Goal: Information Seeking & Learning: Check status

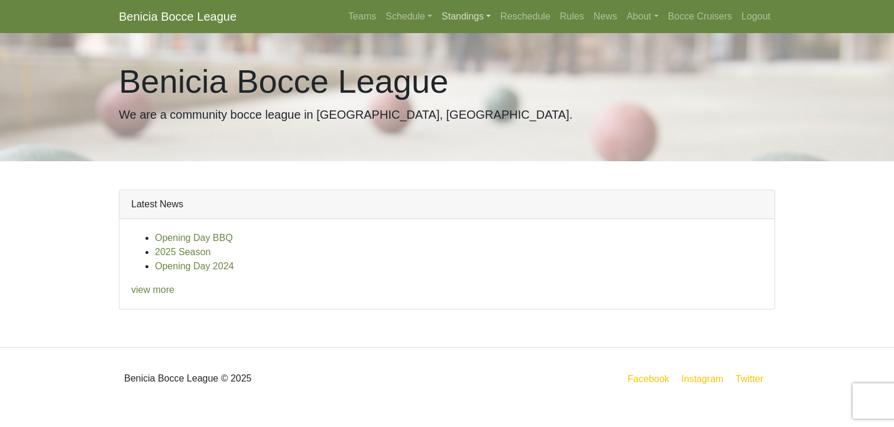
click at [444, 18] on link "Standings" at bounding box center [466, 17] width 59 height 24
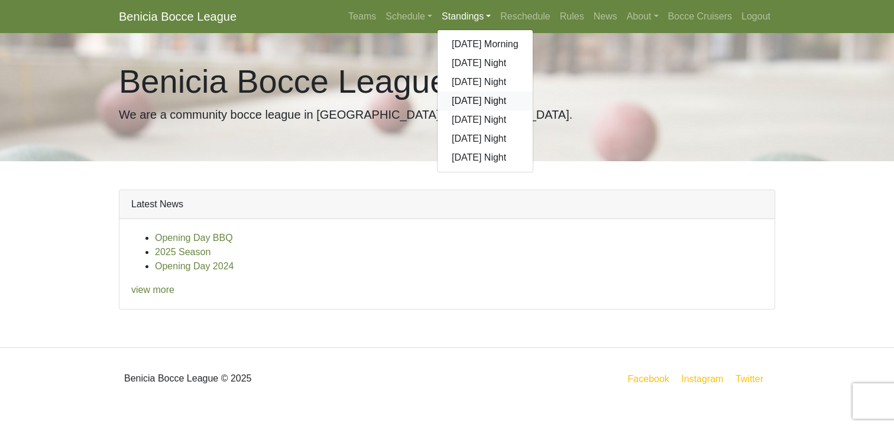
click at [474, 99] on link "[DATE] Night" at bounding box center [484, 101] width 95 height 19
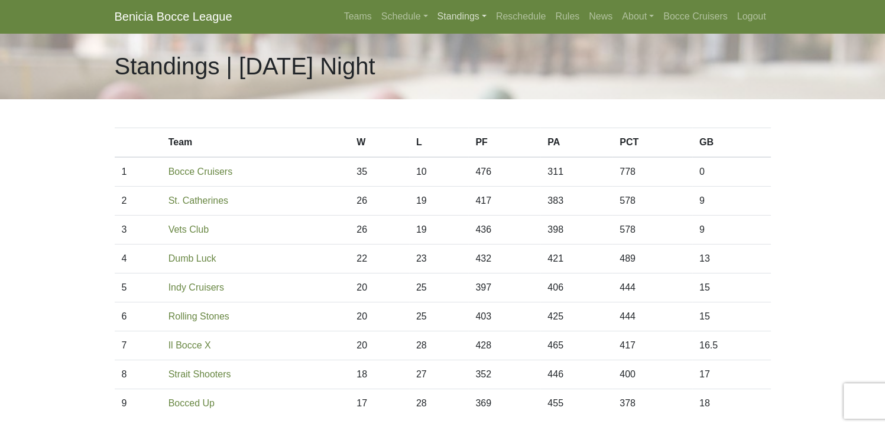
click at [467, 18] on link "Standings" at bounding box center [462, 17] width 59 height 24
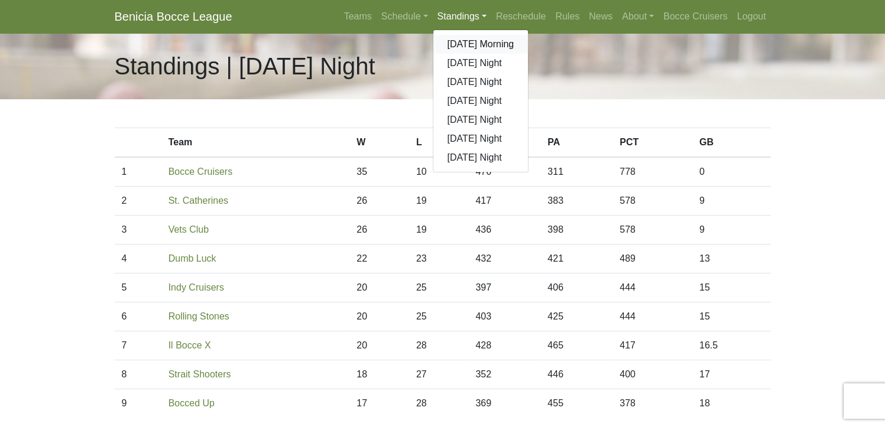
click at [469, 48] on link "[DATE] Morning" at bounding box center [480, 44] width 95 height 19
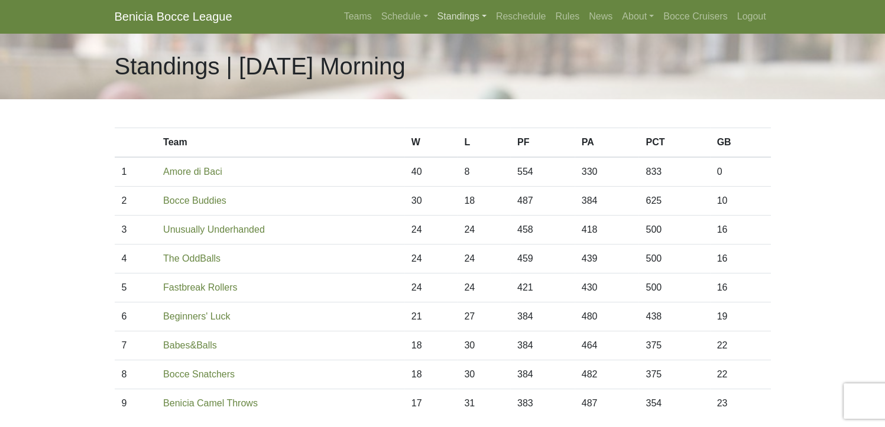
click at [468, 21] on link "Standings" at bounding box center [462, 17] width 59 height 24
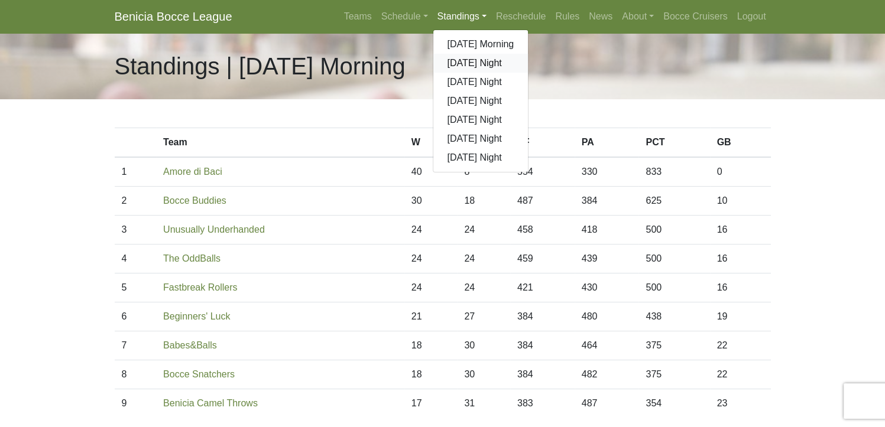
click at [474, 64] on link "[DATE] Night" at bounding box center [480, 63] width 95 height 19
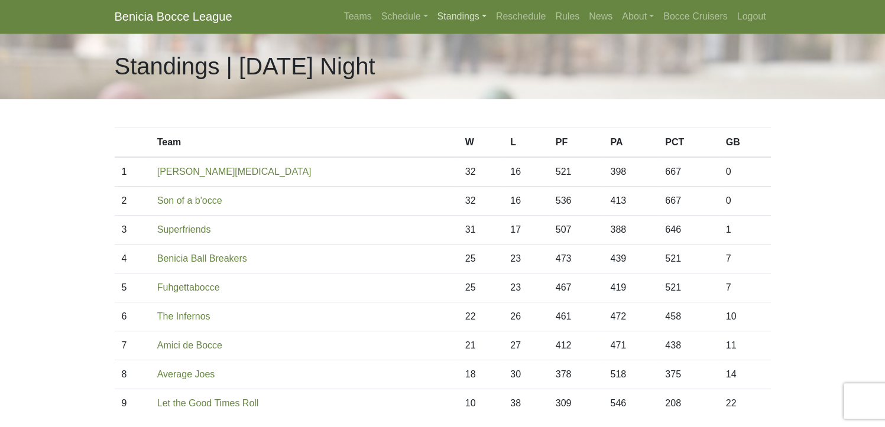
click at [461, 16] on link "Standings" at bounding box center [462, 17] width 59 height 24
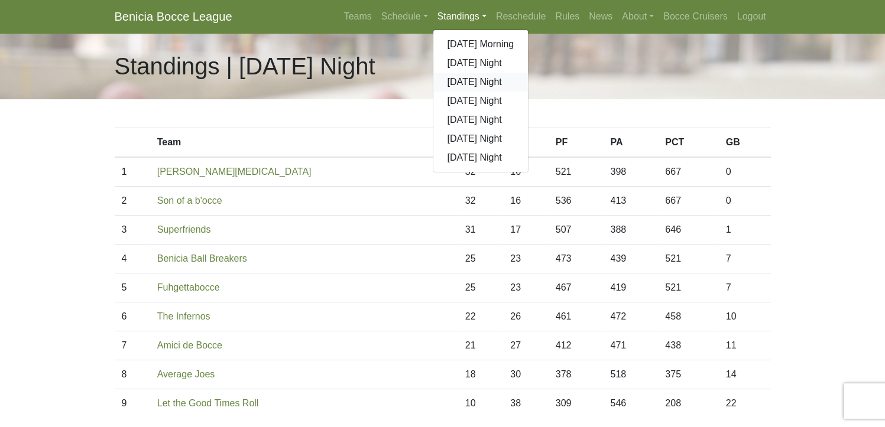
click at [471, 82] on link "[DATE] Night" at bounding box center [480, 82] width 95 height 19
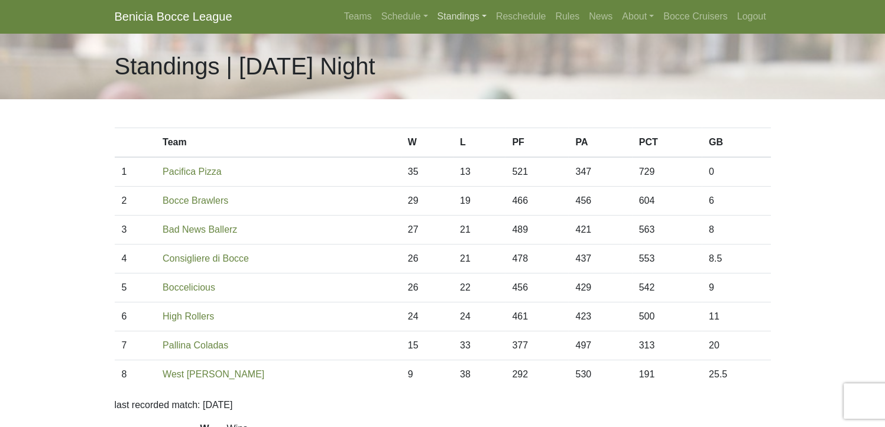
click at [461, 18] on link "Standings" at bounding box center [462, 17] width 59 height 24
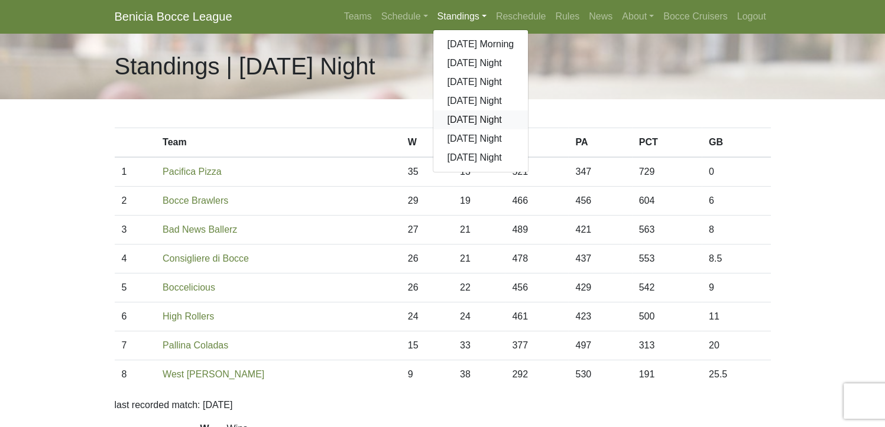
click at [488, 121] on link "[DATE] Night" at bounding box center [480, 120] width 95 height 19
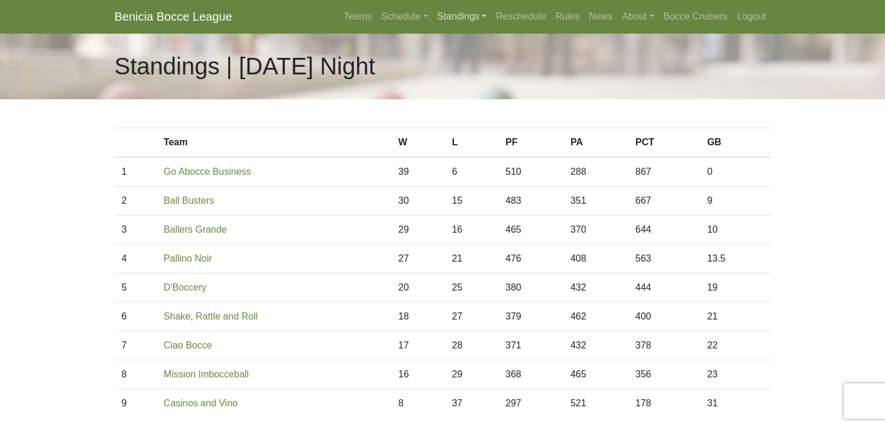
click at [466, 17] on link "Standings" at bounding box center [462, 17] width 59 height 24
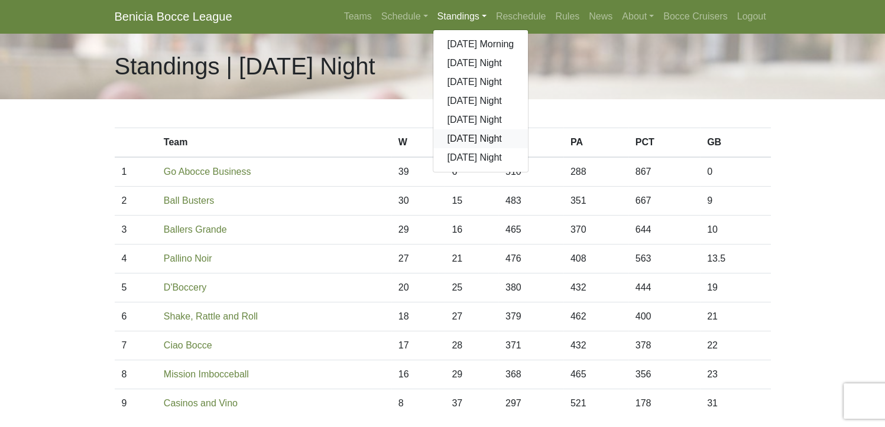
click at [479, 142] on link "[DATE] Night" at bounding box center [480, 138] width 95 height 19
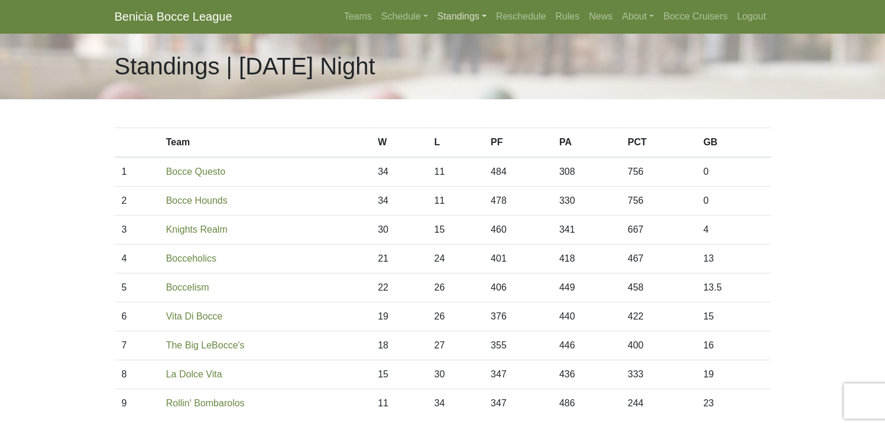
click at [456, 13] on link "Standings" at bounding box center [462, 17] width 59 height 24
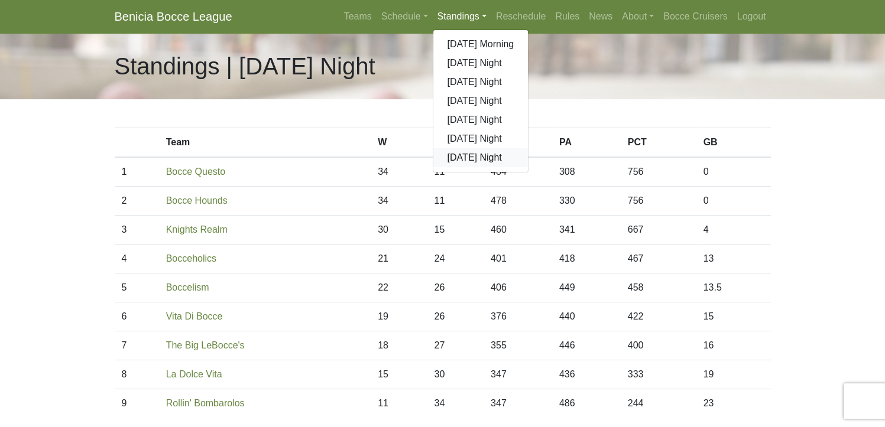
click at [456, 155] on link "[DATE] Night" at bounding box center [480, 157] width 95 height 19
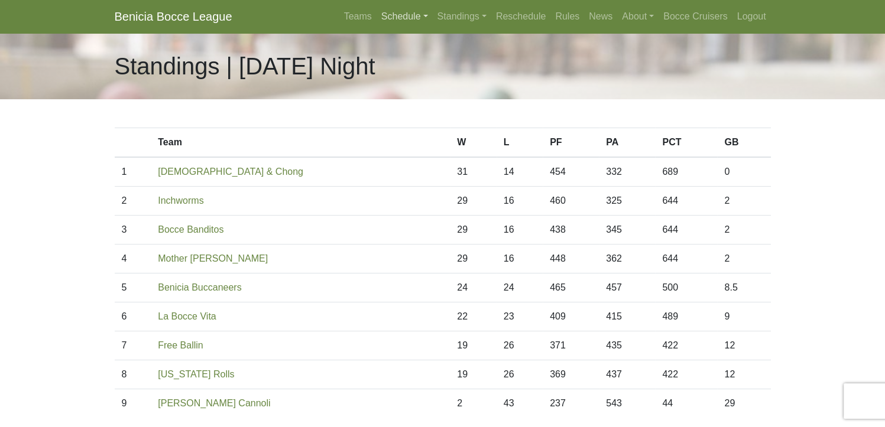
click at [397, 15] on link "Schedule" at bounding box center [405, 17] width 56 height 24
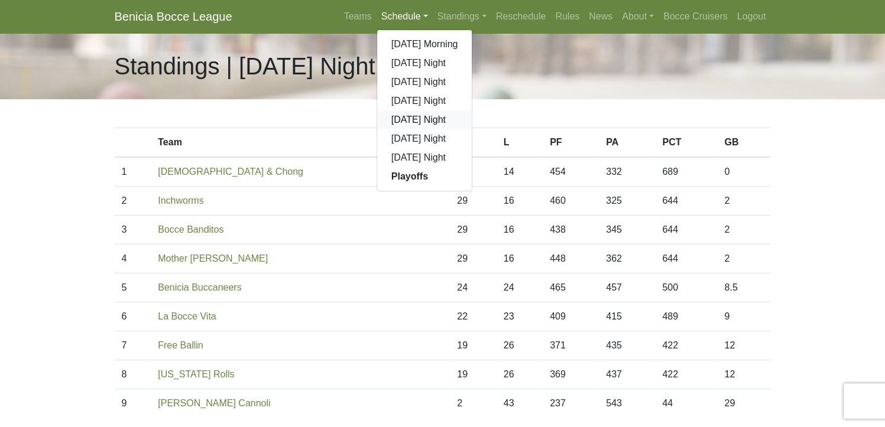
click at [428, 119] on link "[DATE] Night" at bounding box center [424, 120] width 95 height 19
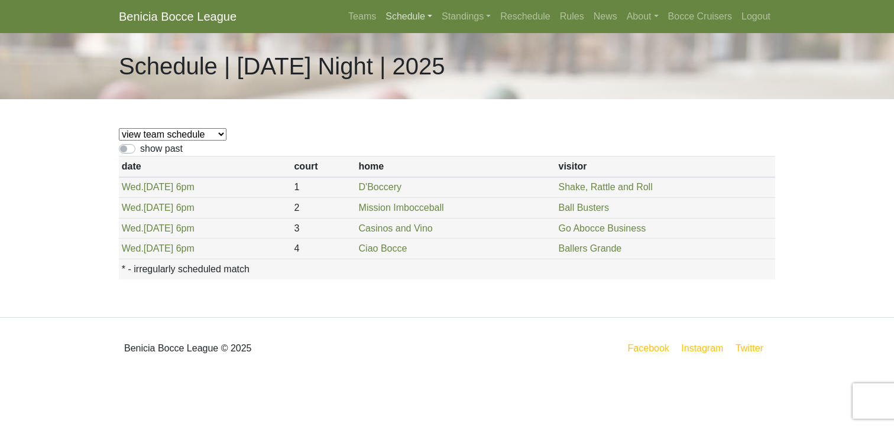
click at [409, 17] on link "Schedule" at bounding box center [409, 17] width 56 height 24
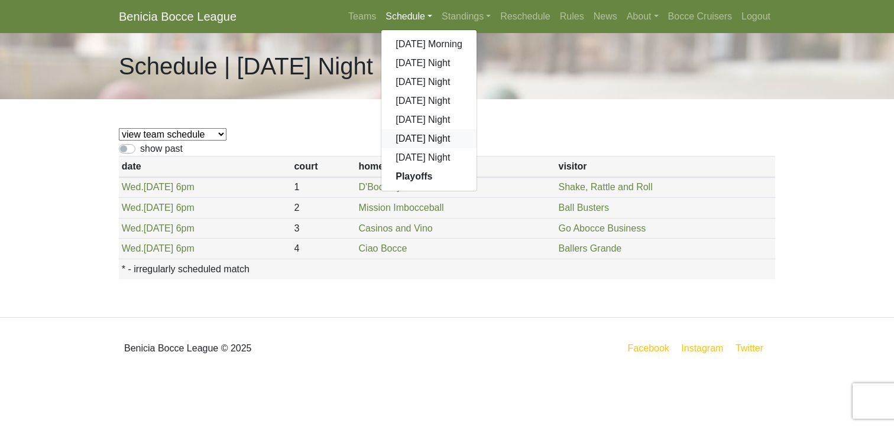
click at [416, 135] on link "[DATE] Night" at bounding box center [428, 138] width 95 height 19
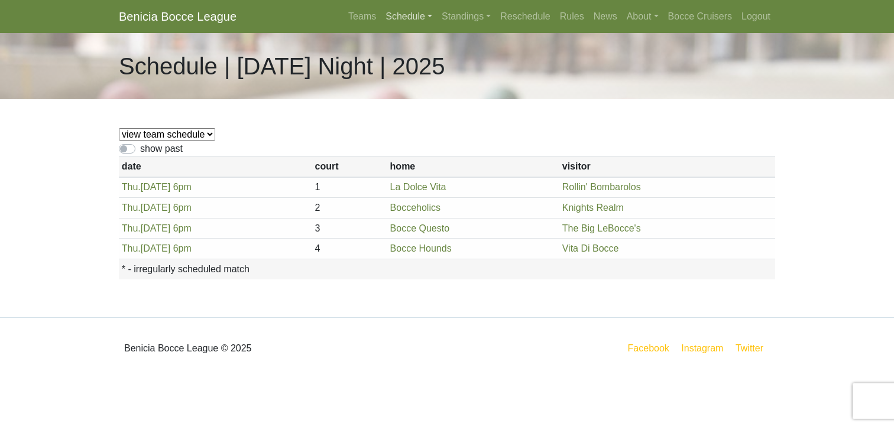
click at [409, 19] on link "Schedule" at bounding box center [409, 17] width 56 height 24
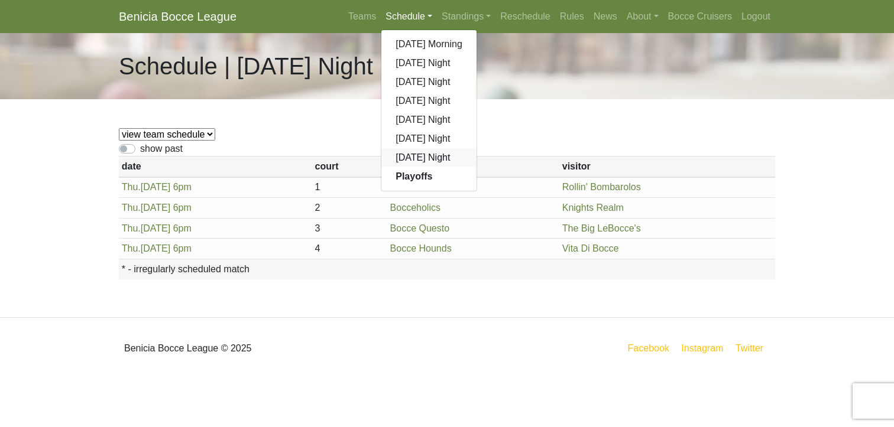
click at [421, 158] on link "[DATE] Night" at bounding box center [428, 157] width 95 height 19
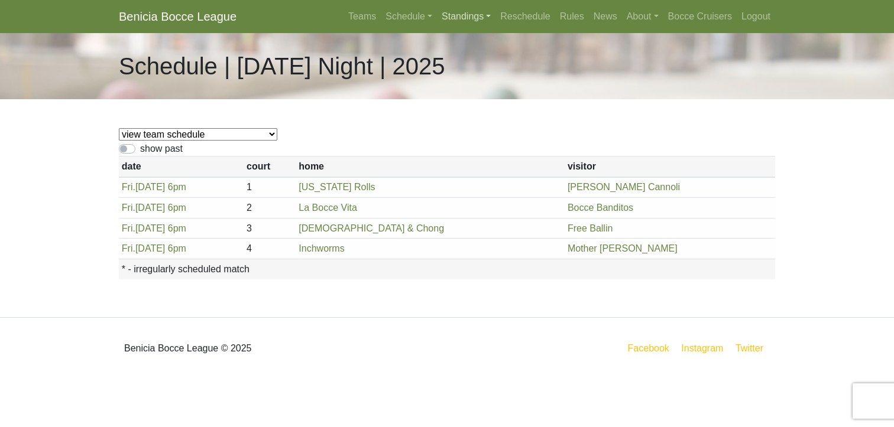
click at [456, 14] on link "Standings" at bounding box center [466, 17] width 59 height 24
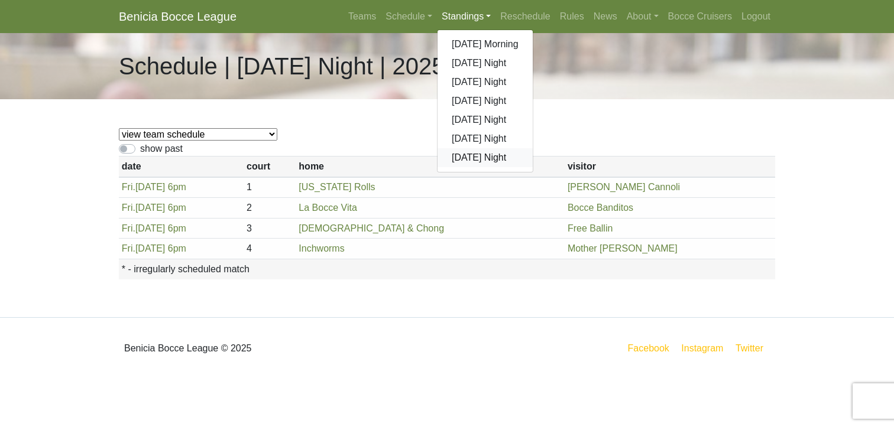
click at [466, 156] on link "[DATE] Night" at bounding box center [484, 157] width 95 height 19
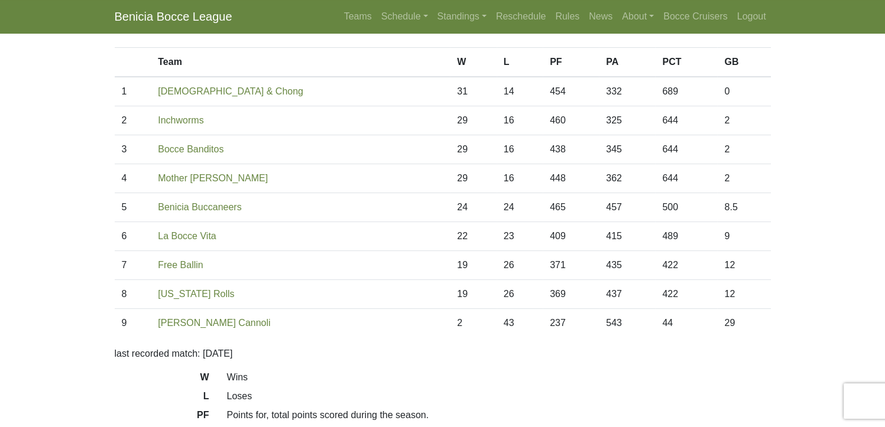
scroll to position [59, 0]
